Goal: Information Seeking & Learning: Compare options

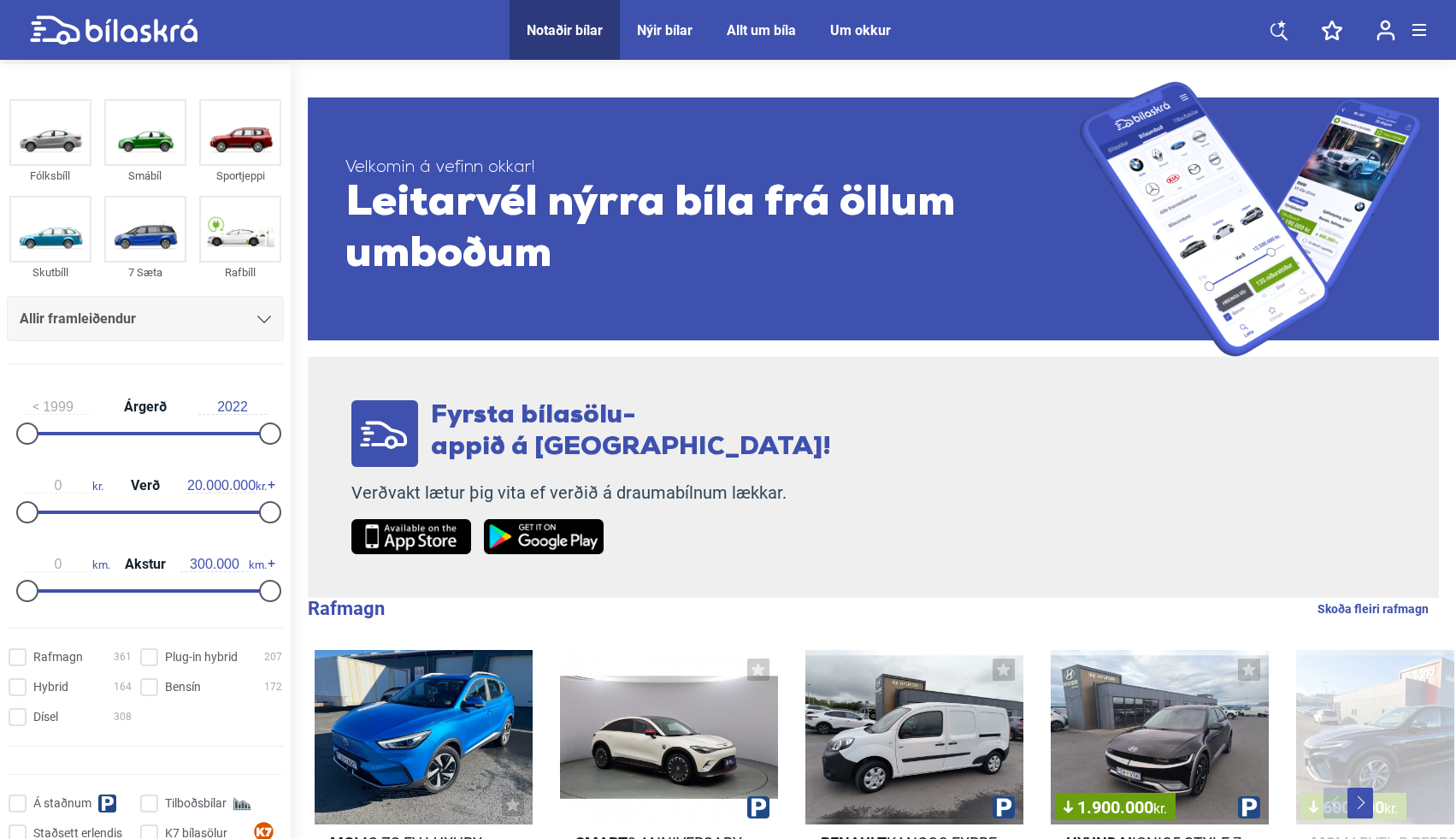
drag, startPoint x: 236, startPoint y: 498, endPoint x: 221, endPoint y: 498, distance: 15.0
click at [221, 498] on div "0 kr. Verð 20.000.000 kr." at bounding box center [145, 496] width 277 height 79
drag, startPoint x: 247, startPoint y: 514, endPoint x: 130, endPoint y: 512, distance: 117.0
click at [130, 512] on div "0 kr. Verð 20.000.000 kr." at bounding box center [145, 496] width 277 height 79
type input "1.200.000"
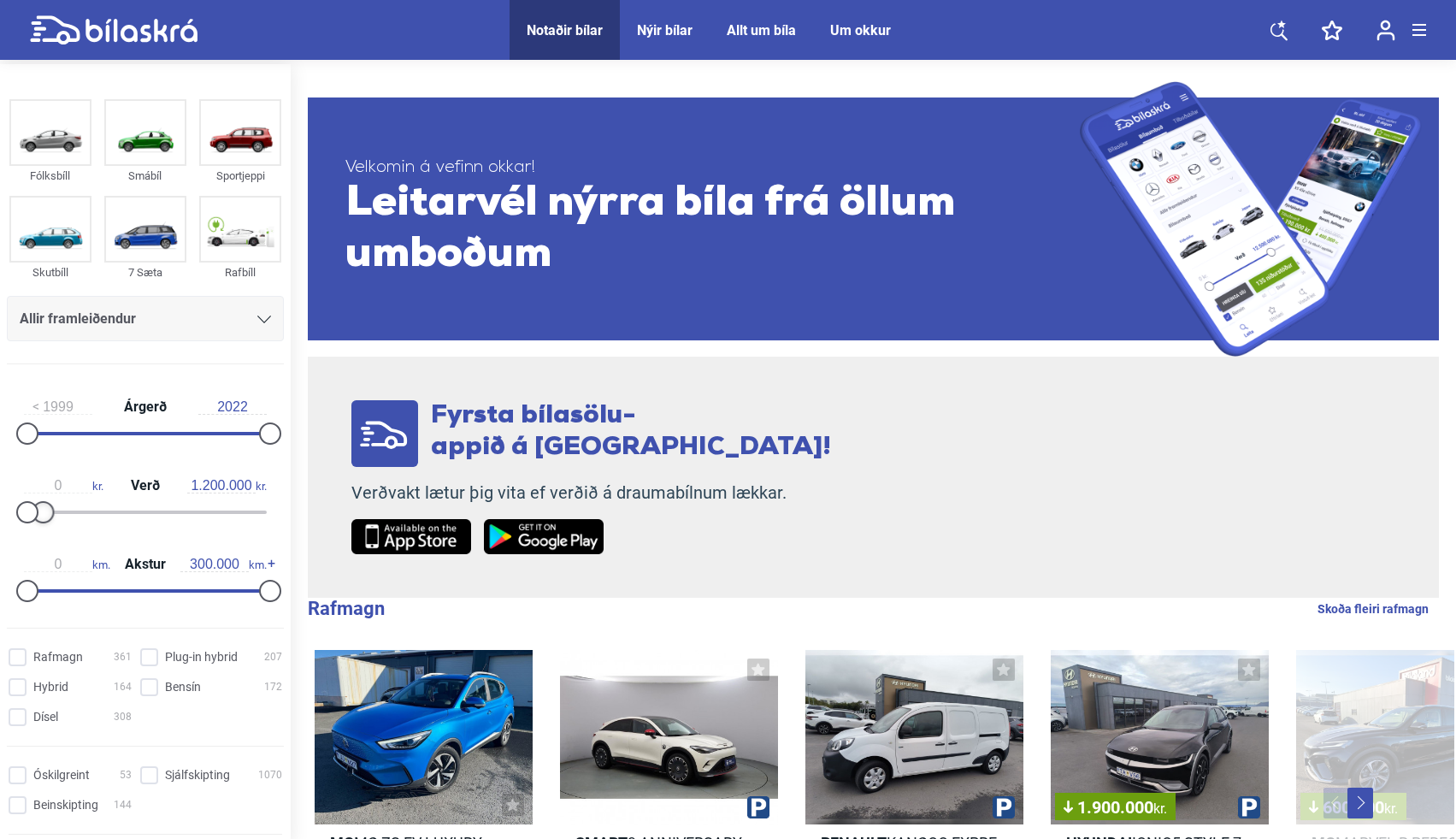
drag, startPoint x: 263, startPoint y: 514, endPoint x: 41, endPoint y: 509, distance: 222.1
click at [41, 509] on div at bounding box center [43, 512] width 22 height 22
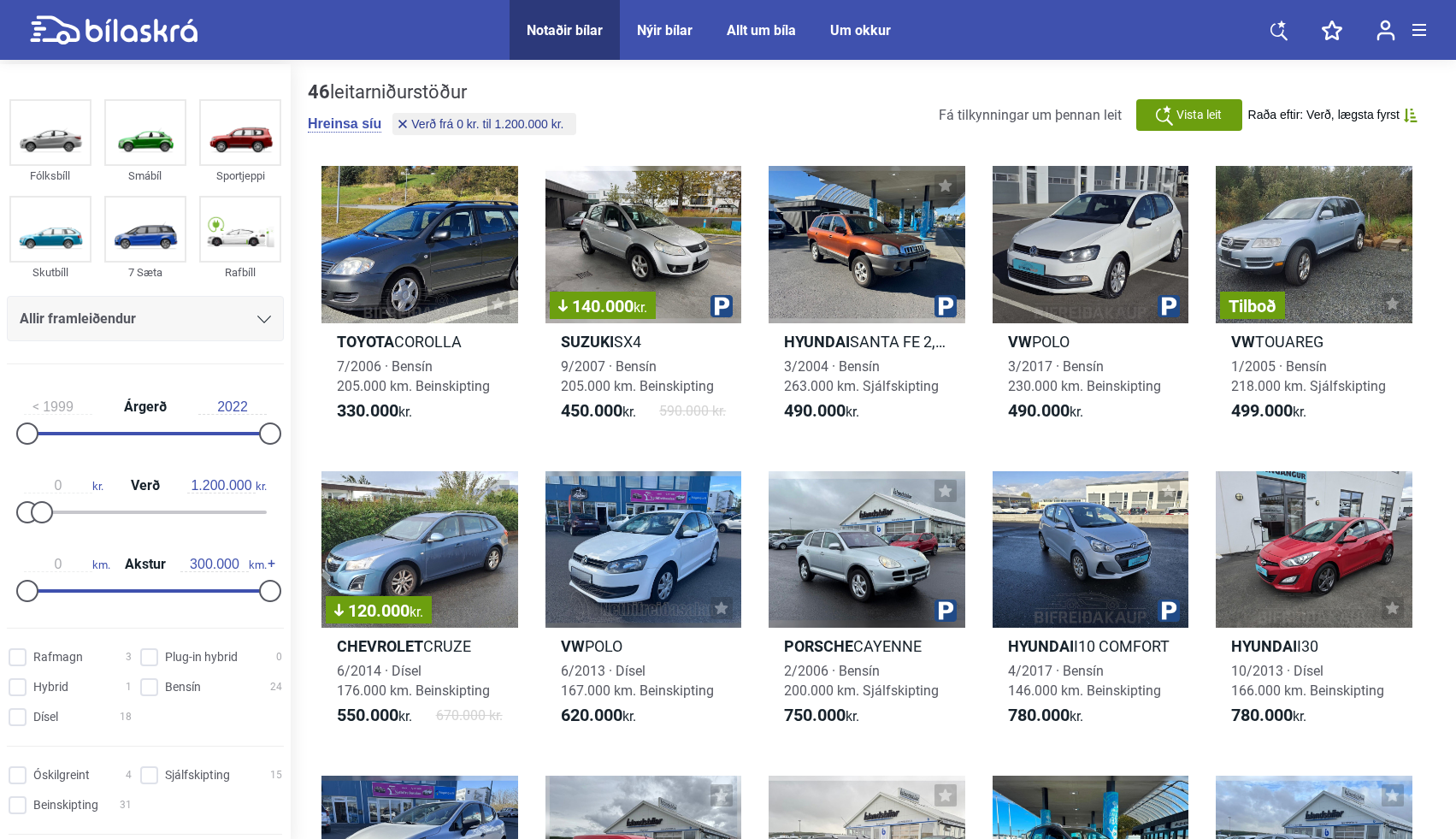
drag, startPoint x: 252, startPoint y: 594, endPoint x: 165, endPoint y: 573, distance: 89.5
click at [143, 575] on div "0 km. Akstur 300.000 km." at bounding box center [145, 574] width 277 height 79
type input "100.000"
drag, startPoint x: 270, startPoint y: 596, endPoint x: 115, endPoint y: 609, distance: 155.5
click at [115, 609] on div "0 km. Akstur 100.000 km." at bounding box center [145, 574] width 277 height 79
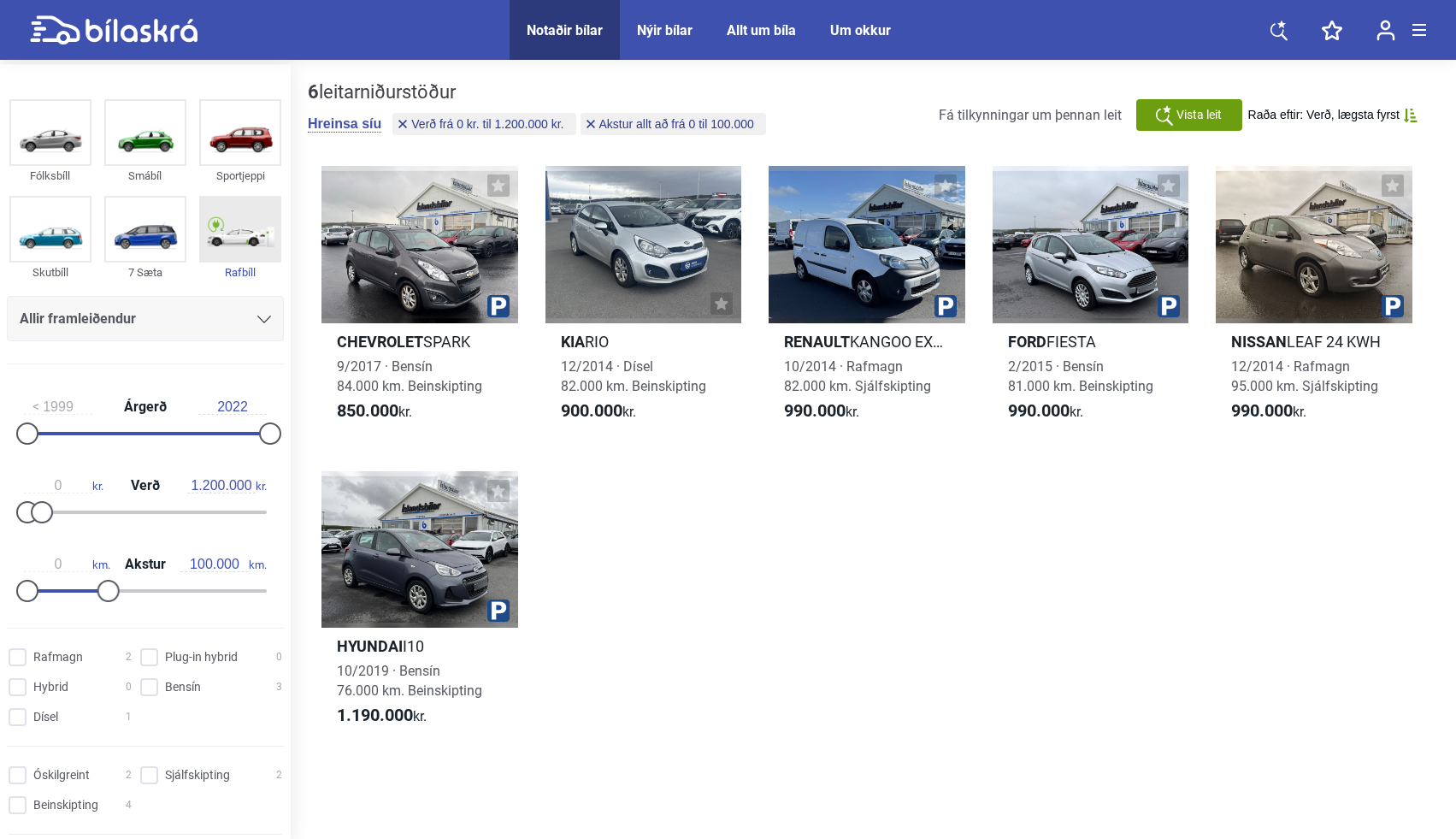
click at [237, 252] on img at bounding box center [240, 229] width 79 height 64
checkbox input "true"
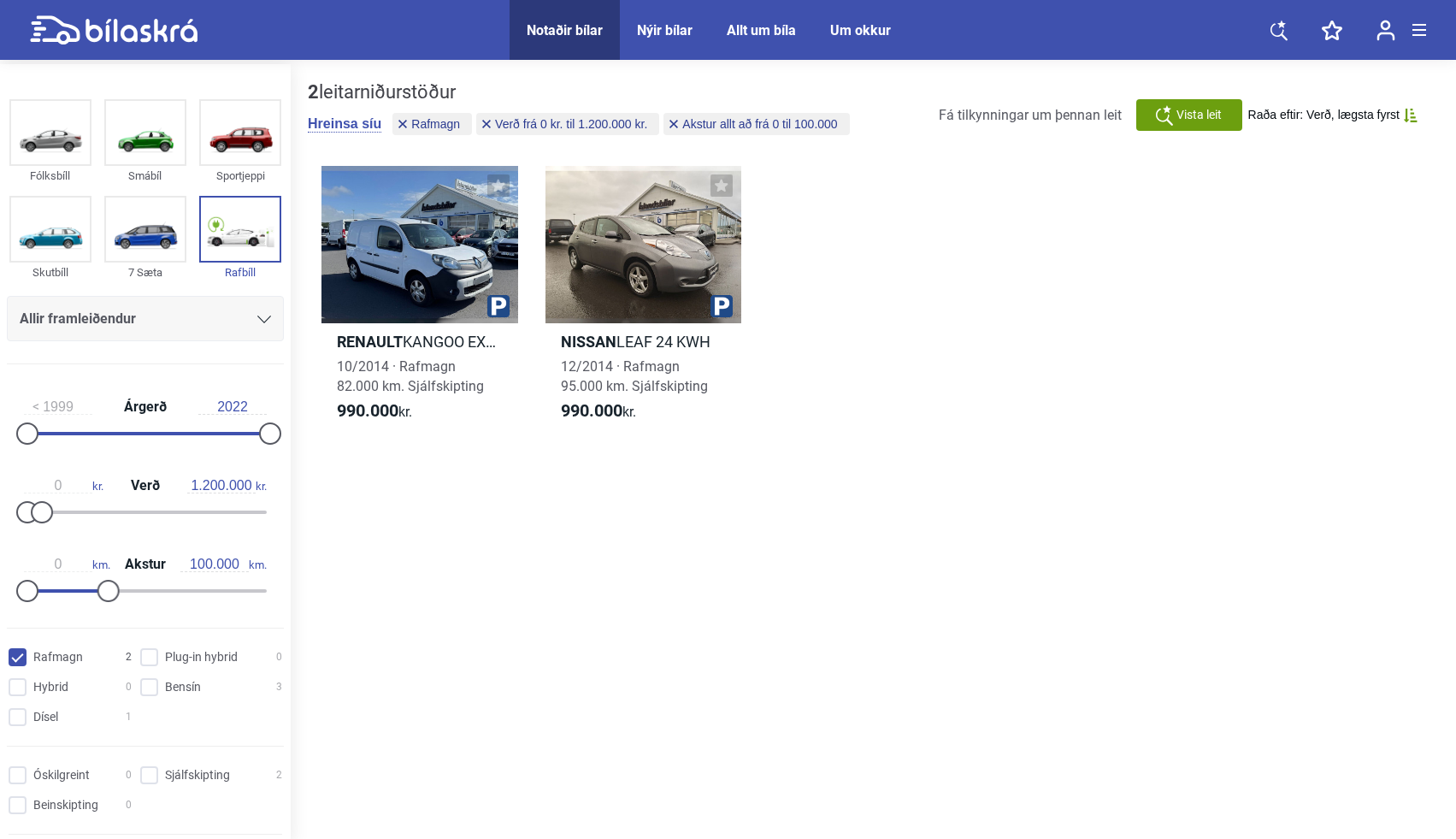
drag, startPoint x: 223, startPoint y: 445, endPoint x: 197, endPoint y: 445, distance: 26.0
click at [197, 445] on div "1999 Árgerð 2022" at bounding box center [145, 417] width 277 height 79
drag, startPoint x: 200, startPoint y: 445, endPoint x: 194, endPoint y: 438, distance: 9.2
click at [195, 439] on div "1999 Árgerð 2022" at bounding box center [145, 417] width 277 height 79
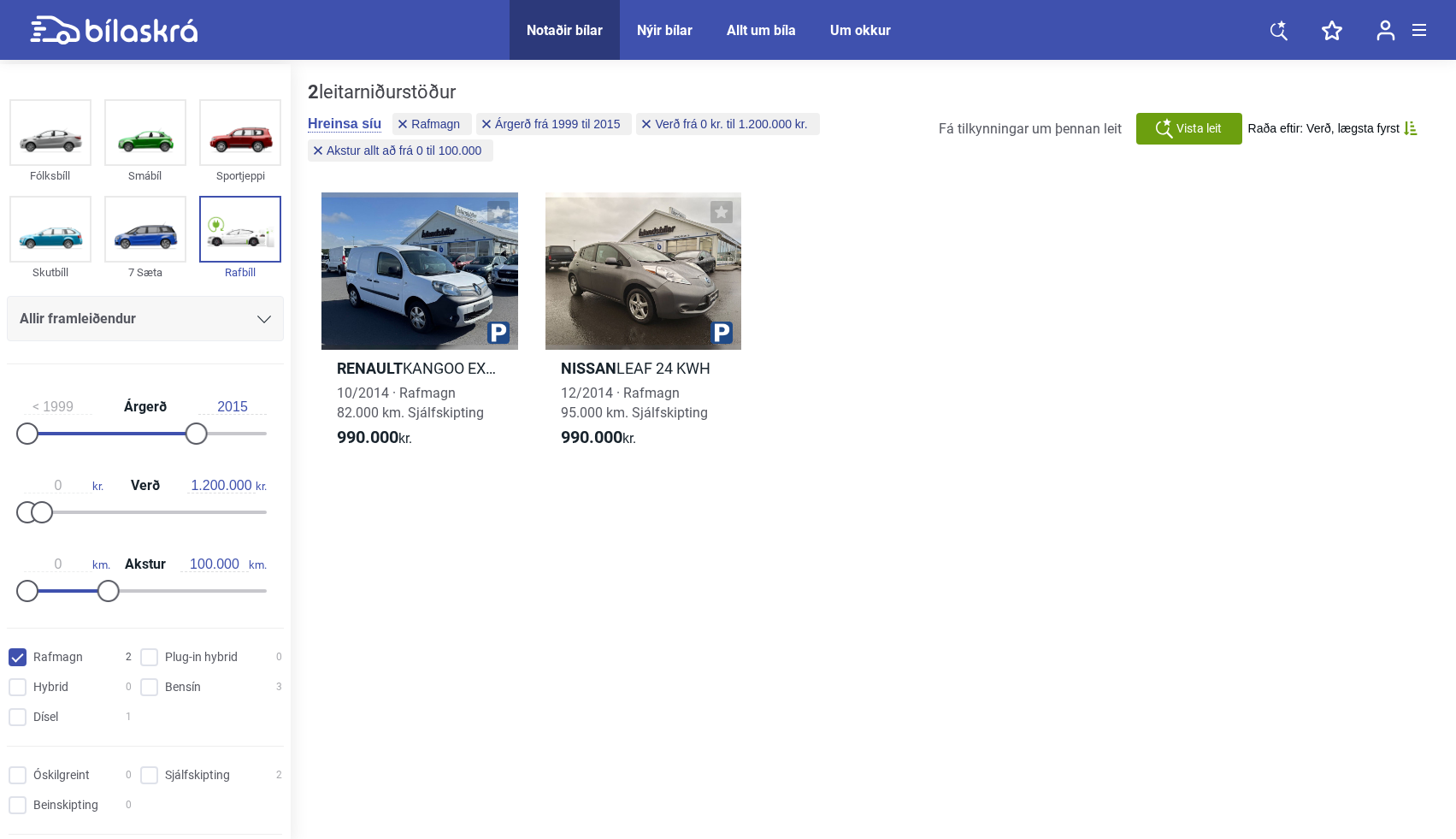
click at [191, 432] on div at bounding box center [108, 433] width 169 height 3
drag, startPoint x: 191, startPoint y: 432, endPoint x: 141, endPoint y: 420, distance: 51.4
click at [142, 421] on div "1999 Árgerð 2010" at bounding box center [145, 417] width 277 height 79
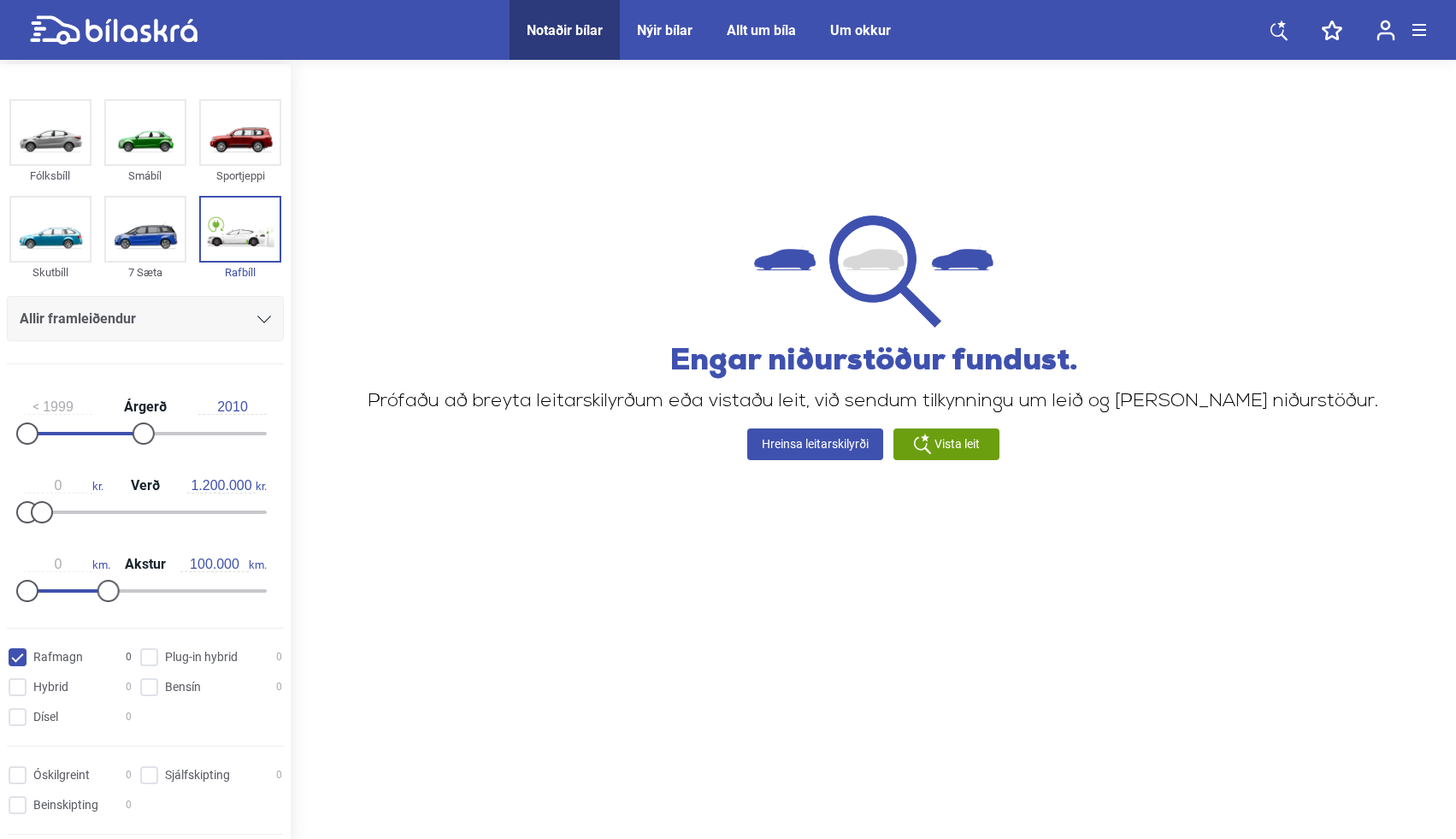
click at [109, 25] on icon at bounding box center [113, 30] width 167 height 30
type input "2022"
type input "20.000.000"
type input "300.000"
checkbox input "false"
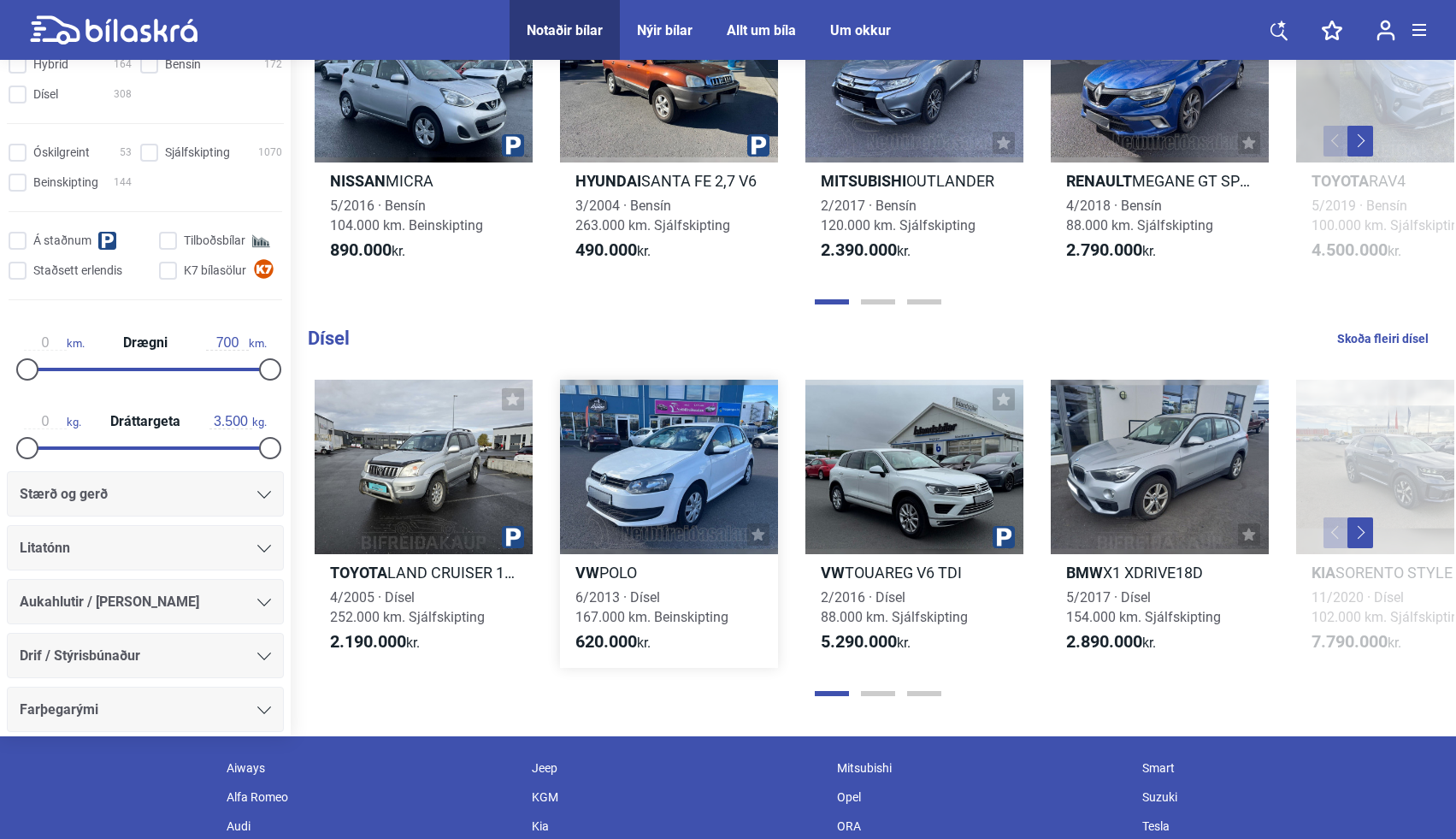
scroll to position [2105, 0]
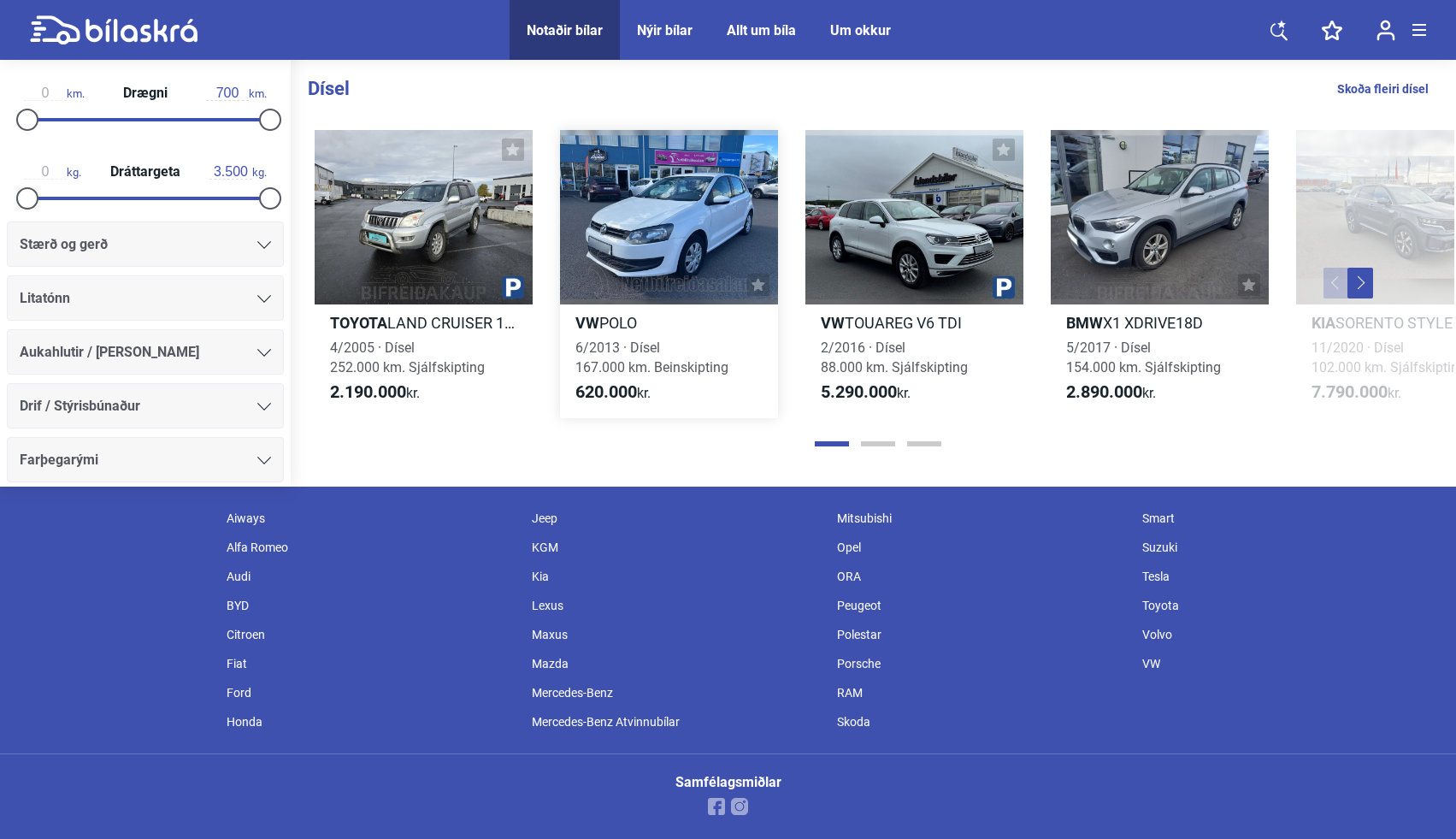
click at [656, 236] on div at bounding box center [669, 217] width 218 height 174
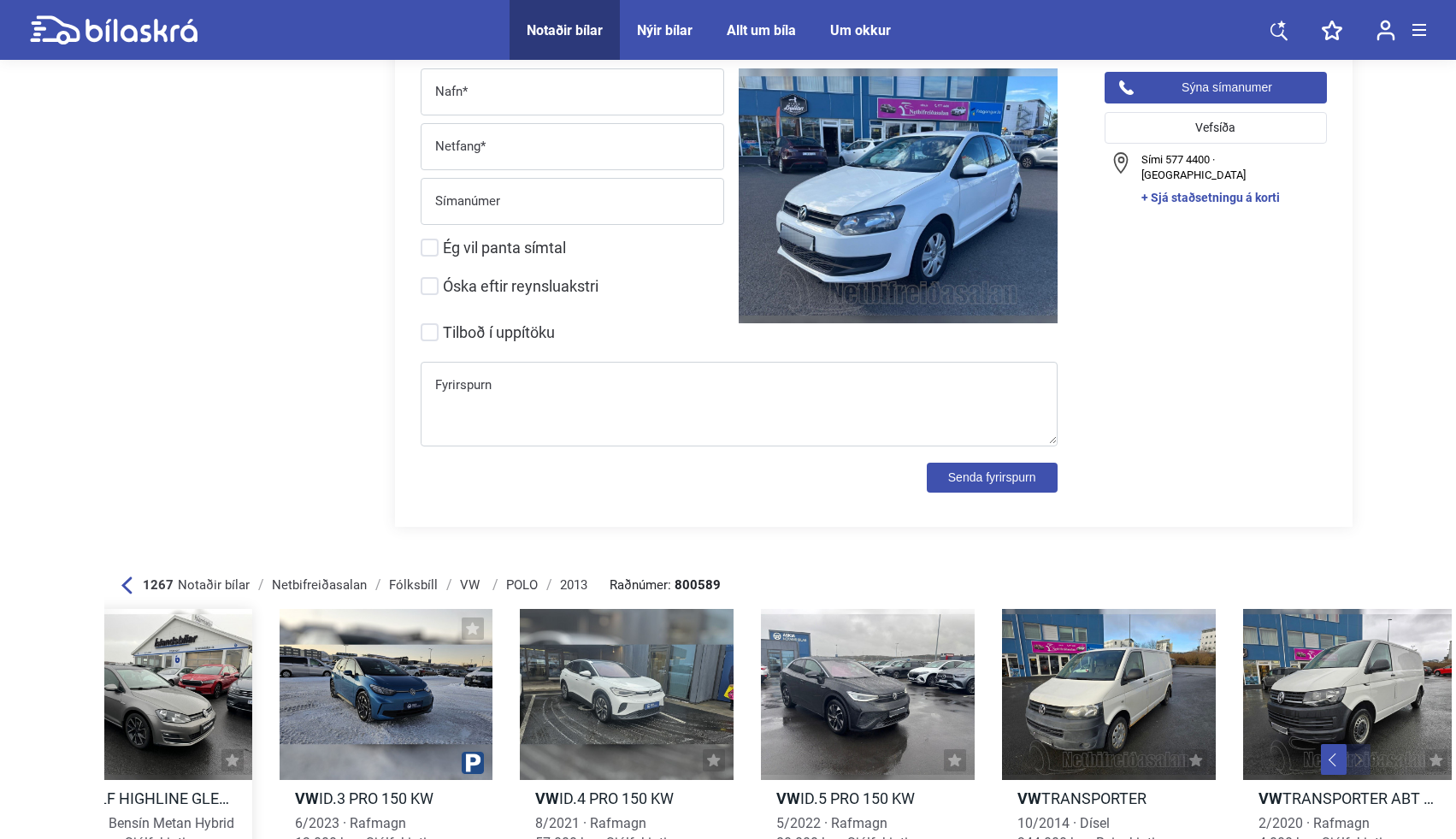
scroll to position [3104, 0]
